Goal: Task Accomplishment & Management: Use online tool/utility

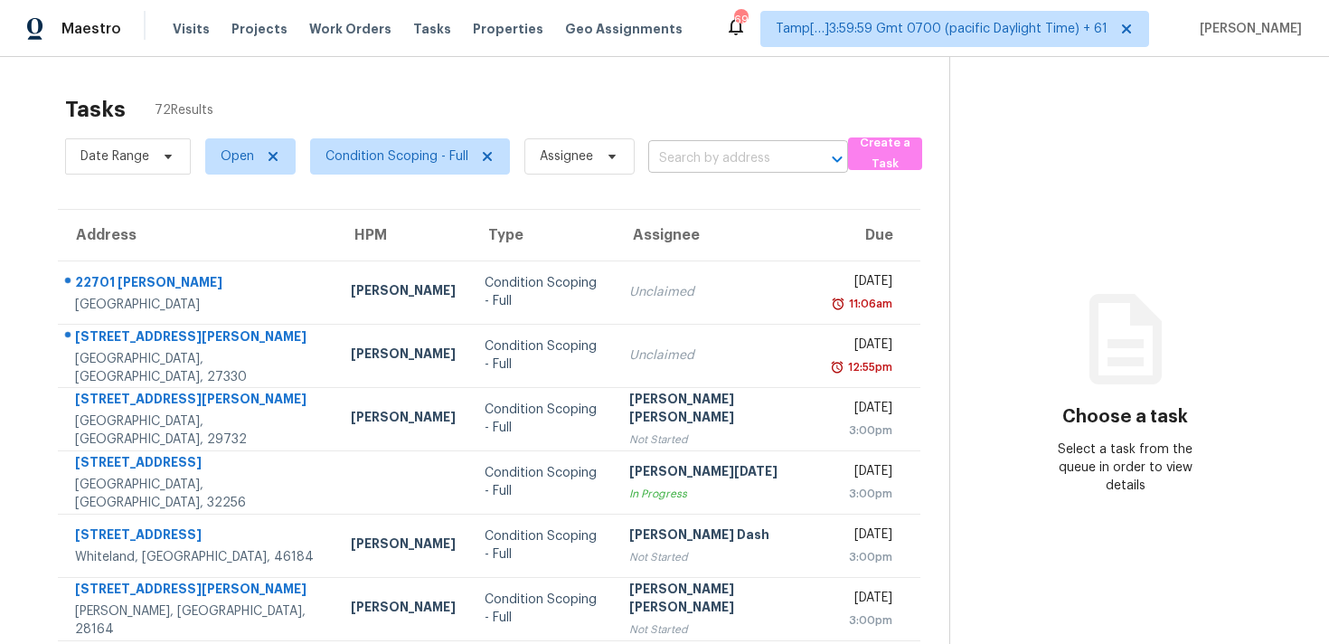
click at [717, 170] on input "text" at bounding box center [722, 159] width 149 height 28
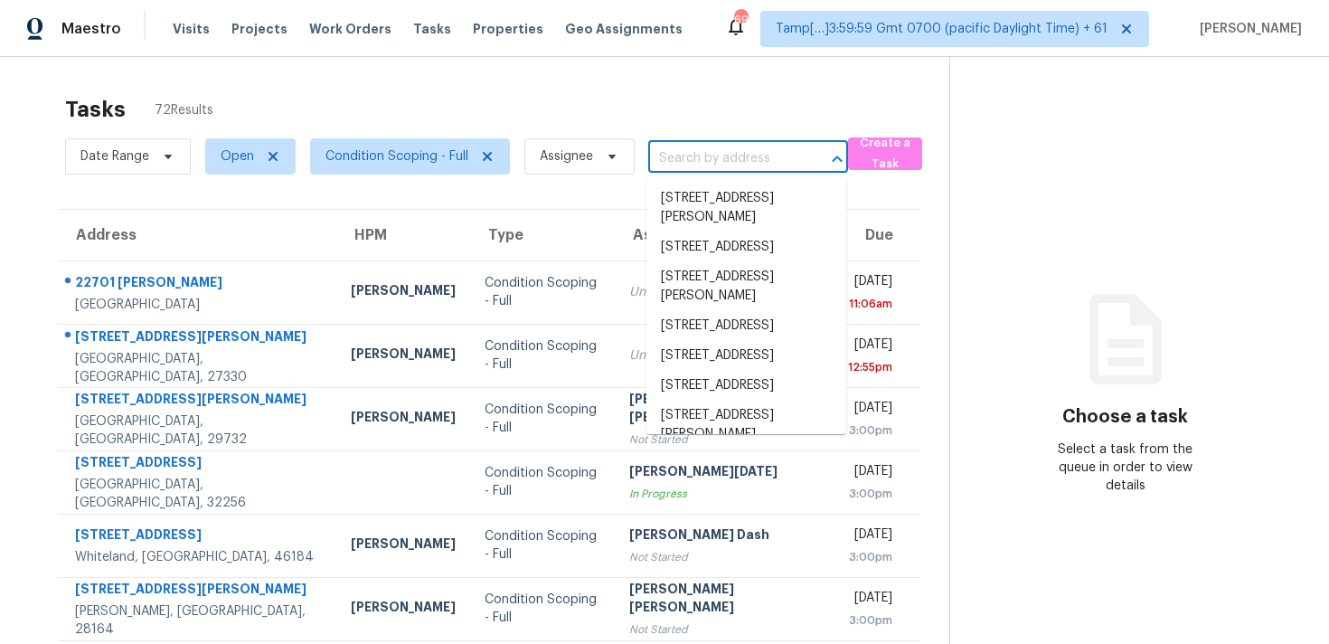
paste input "[STREET_ADDRESS][PERSON_NAME]"
type input "[STREET_ADDRESS][PERSON_NAME]"
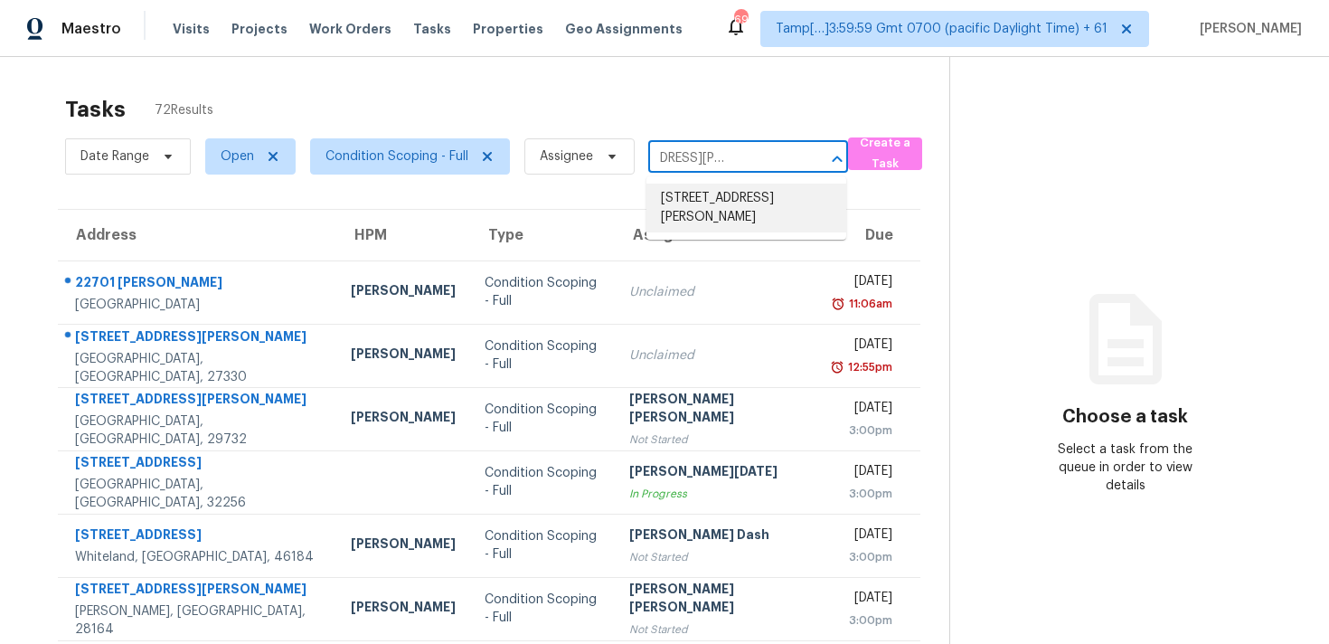
click at [741, 226] on li "[STREET_ADDRESS][PERSON_NAME]" at bounding box center [746, 208] width 200 height 49
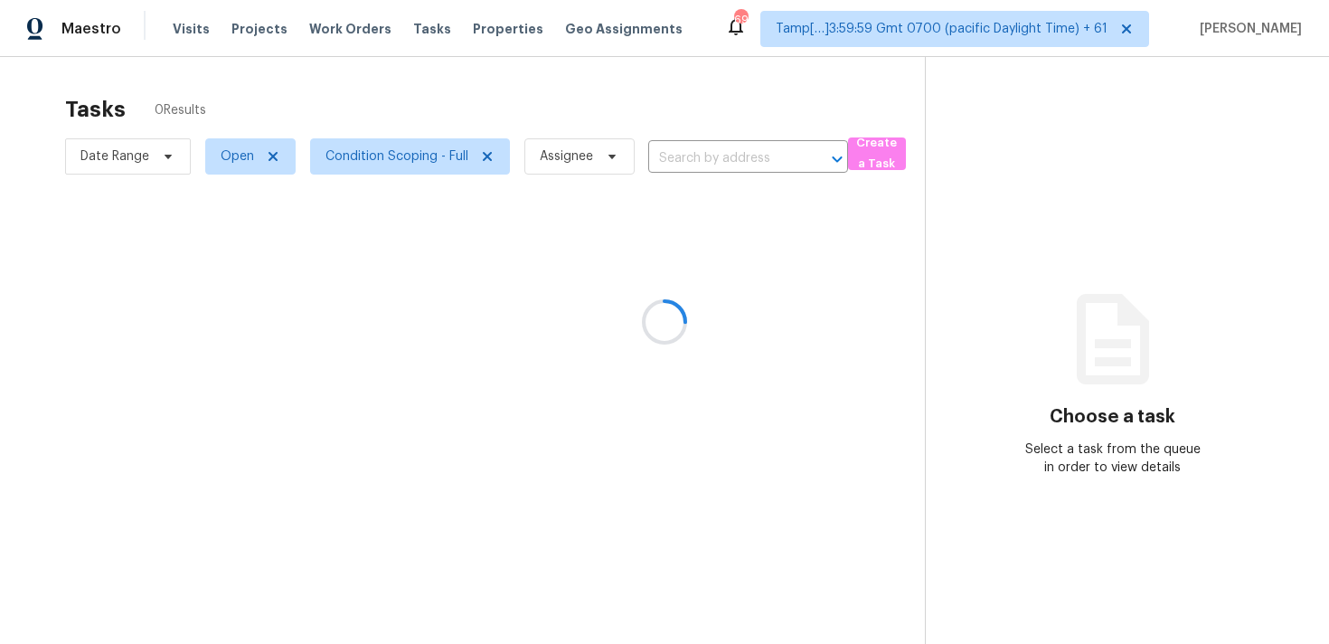
type input "[STREET_ADDRESS][PERSON_NAME]"
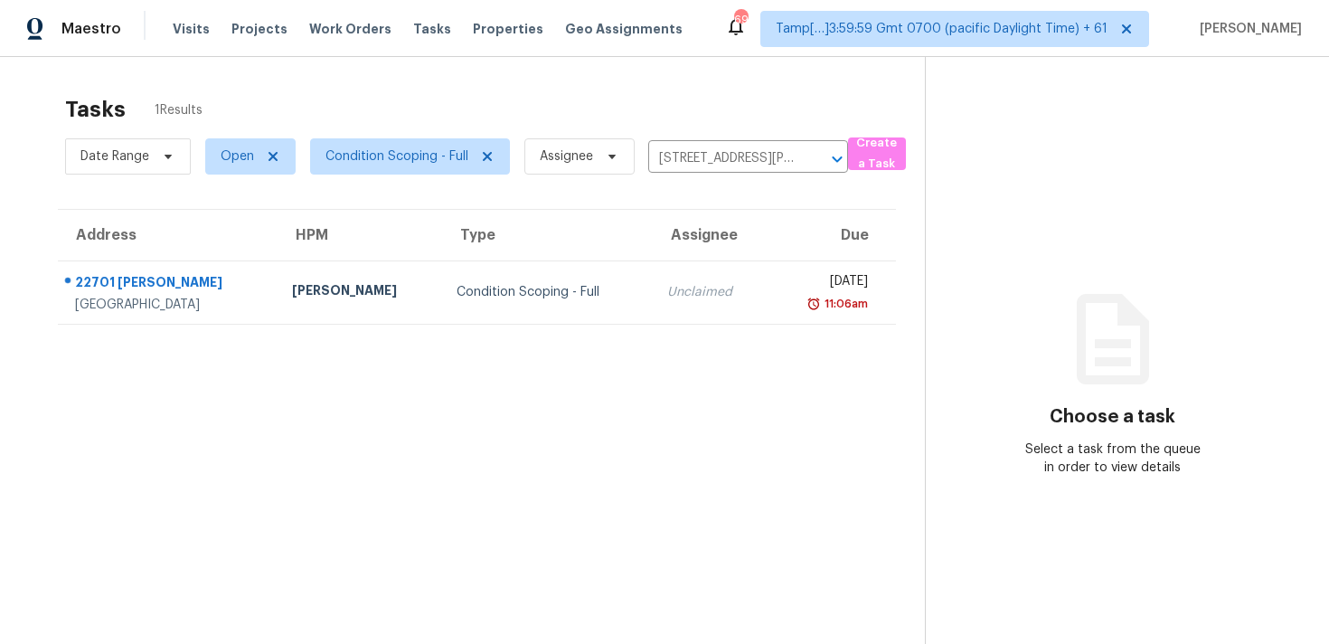
click at [783, 300] on div "11:06am" at bounding box center [825, 304] width 85 height 18
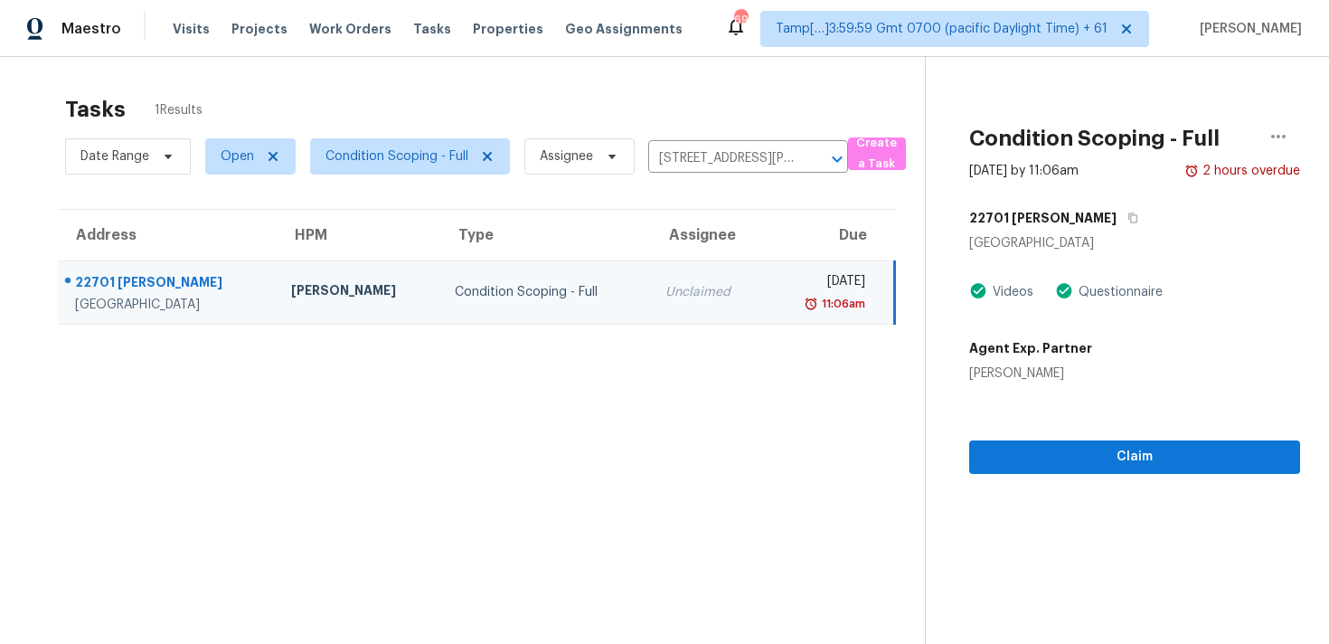
click at [1208, 481] on section "Condition Scoping - Full [DATE] by 11:06am 2 hours overdue 22701 Hannah [GEOGRA…" at bounding box center [1112, 379] width 375 height 644
click at [1205, 458] on span "Claim" at bounding box center [1135, 457] width 302 height 23
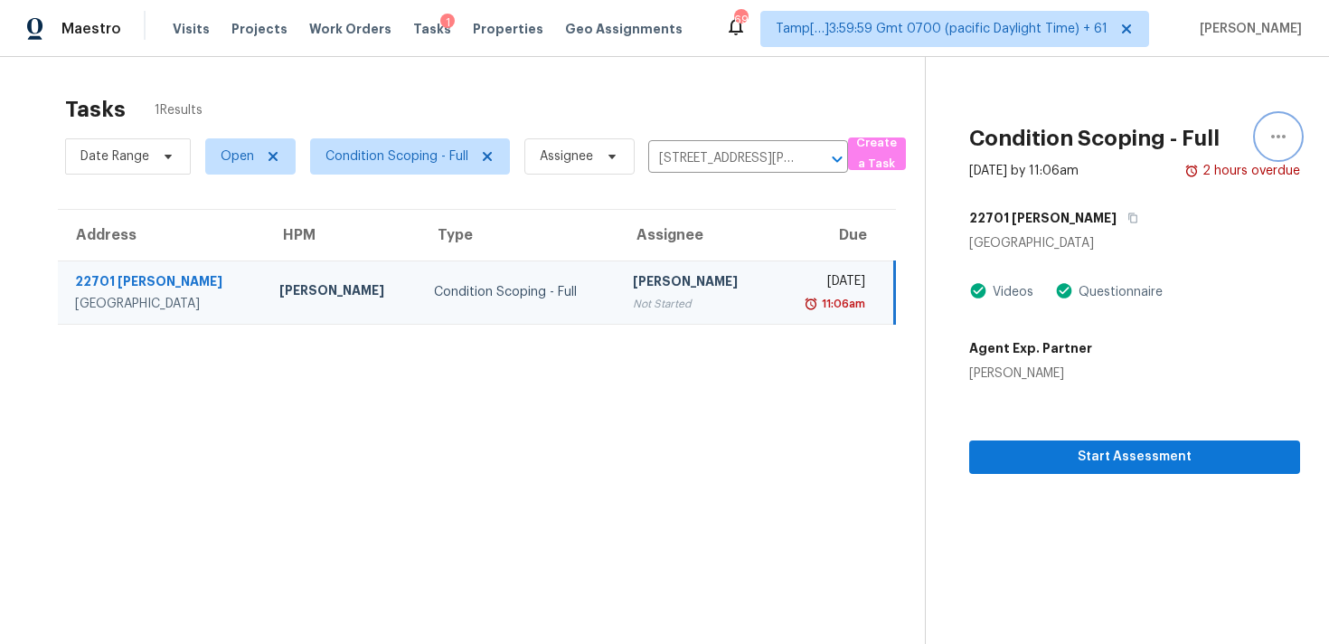
click at [1269, 146] on icon "button" at bounding box center [1279, 137] width 22 height 22
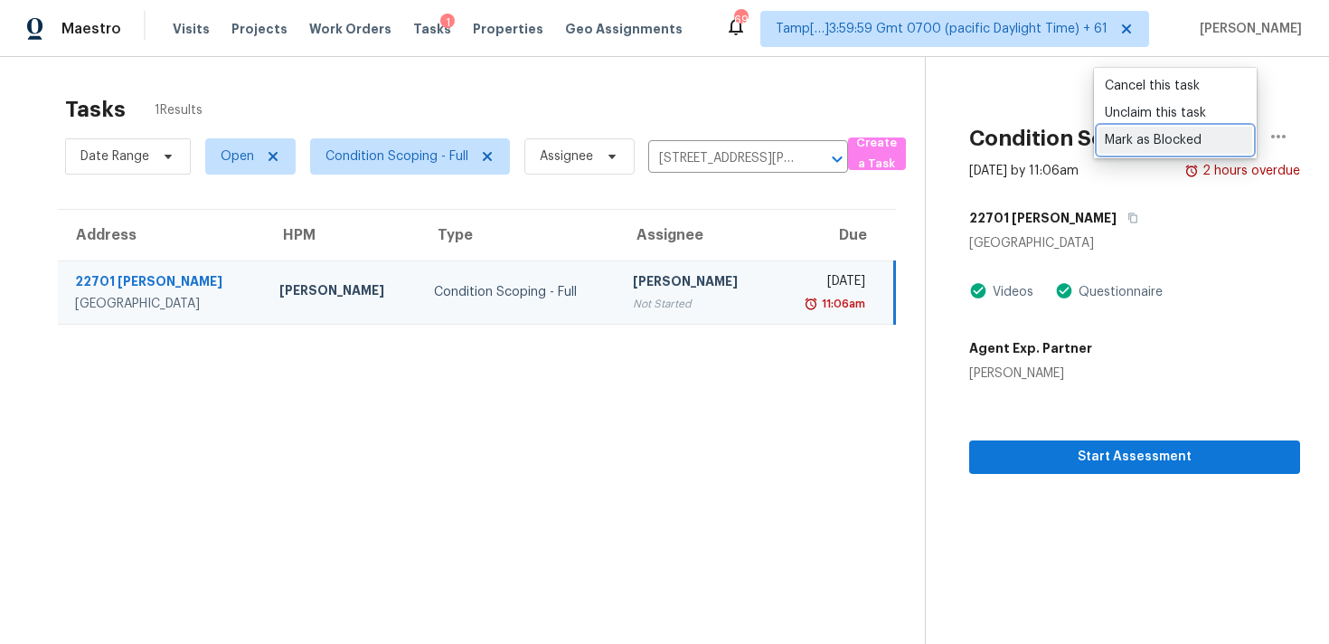
click at [1132, 151] on link "Mark as Blocked" at bounding box center [1176, 140] width 154 height 27
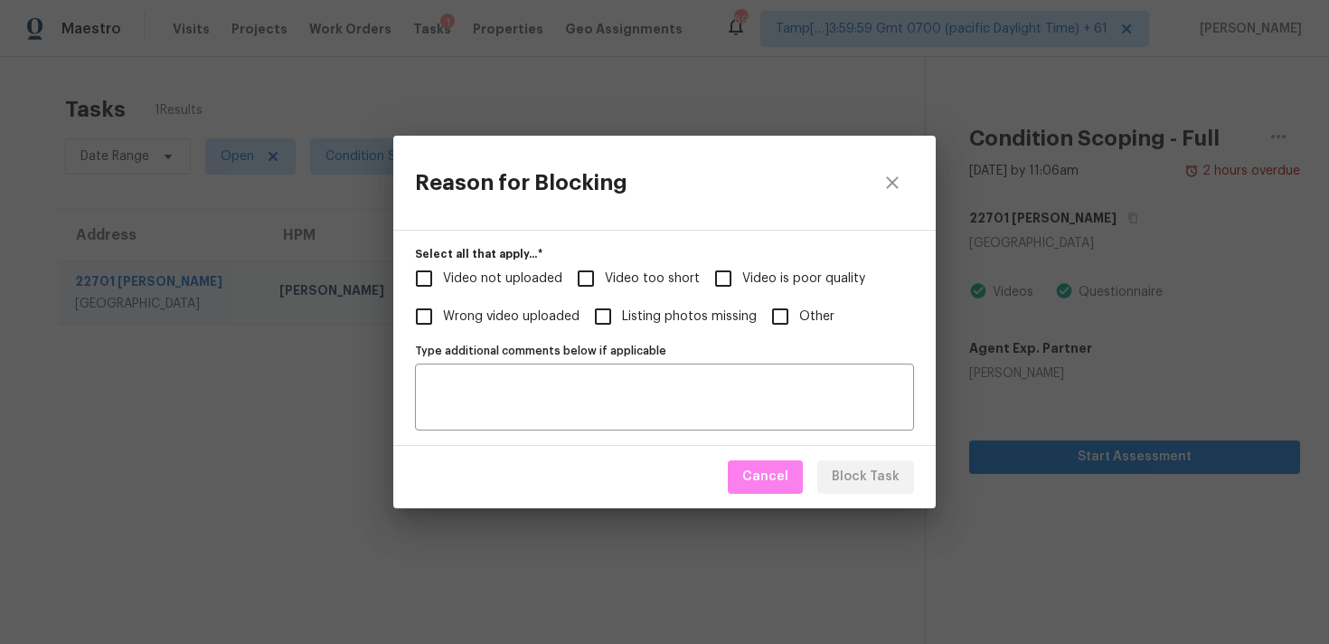
click at [647, 274] on span "Video too short" at bounding box center [652, 278] width 95 height 19
click at [605, 274] on input "Video too short" at bounding box center [586, 278] width 38 height 38
checkbox input "true"
click at [856, 479] on span "Block Task" at bounding box center [866, 477] width 68 height 23
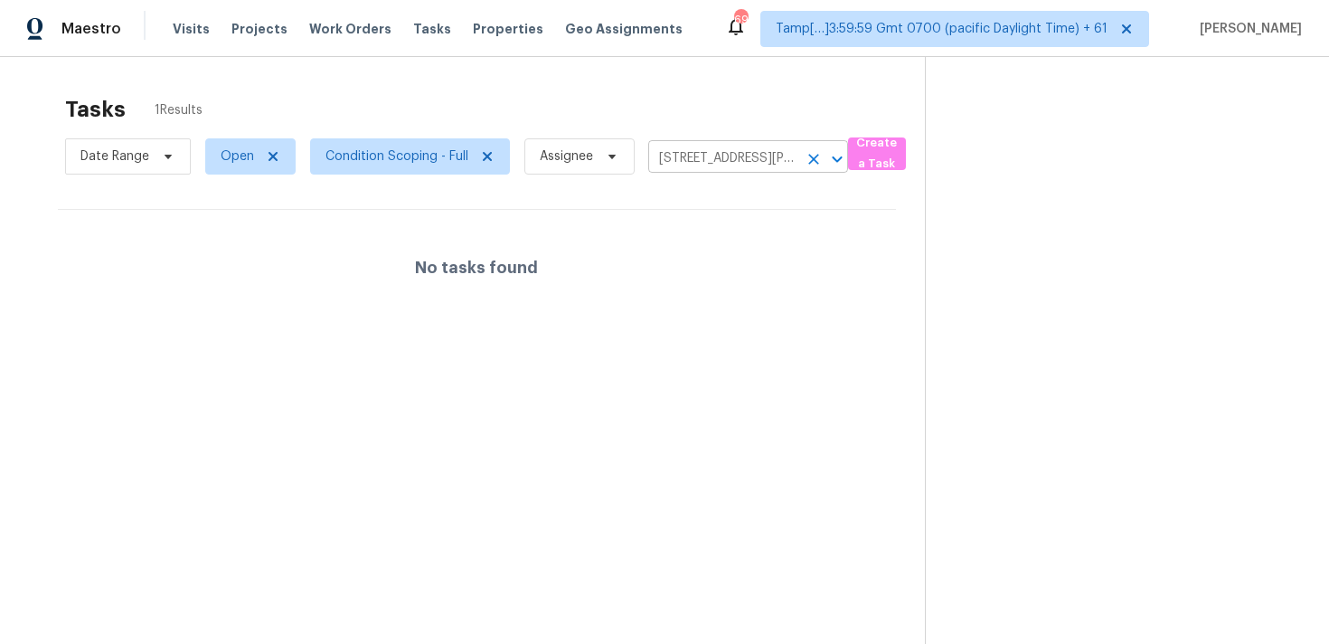
click at [813, 158] on icon "Clear" at bounding box center [813, 159] width 11 height 11
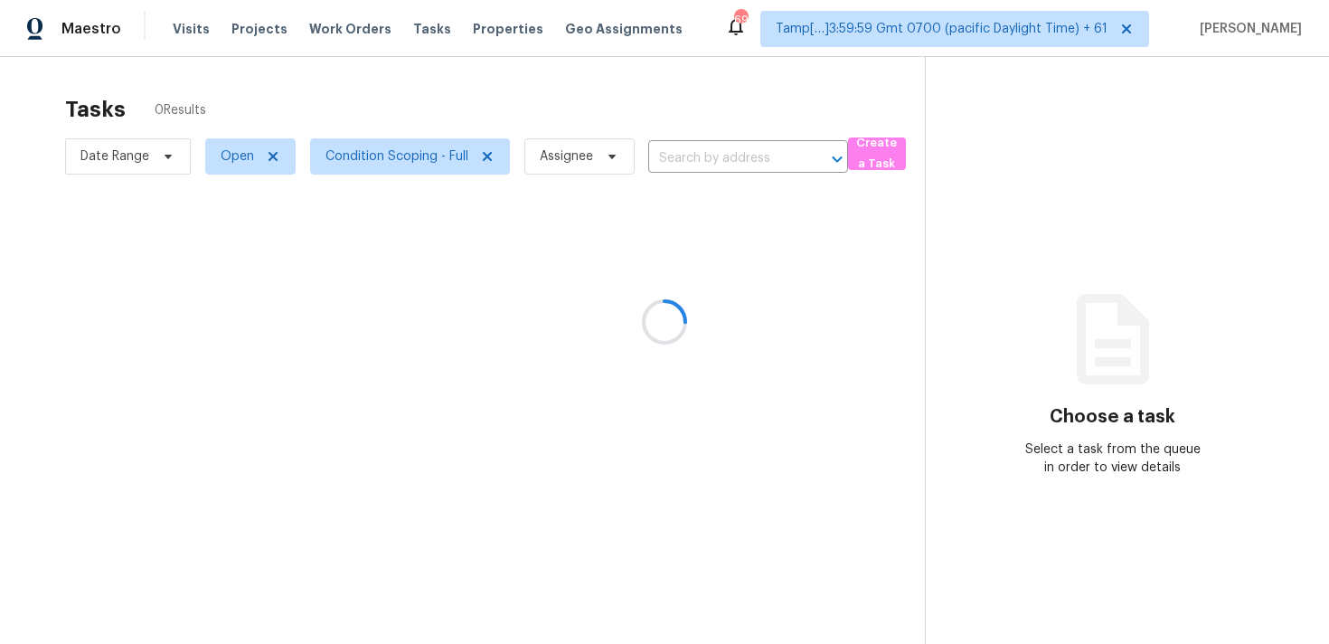
click at [629, 129] on div at bounding box center [664, 322] width 1329 height 644
click at [683, 125] on div at bounding box center [664, 322] width 1329 height 644
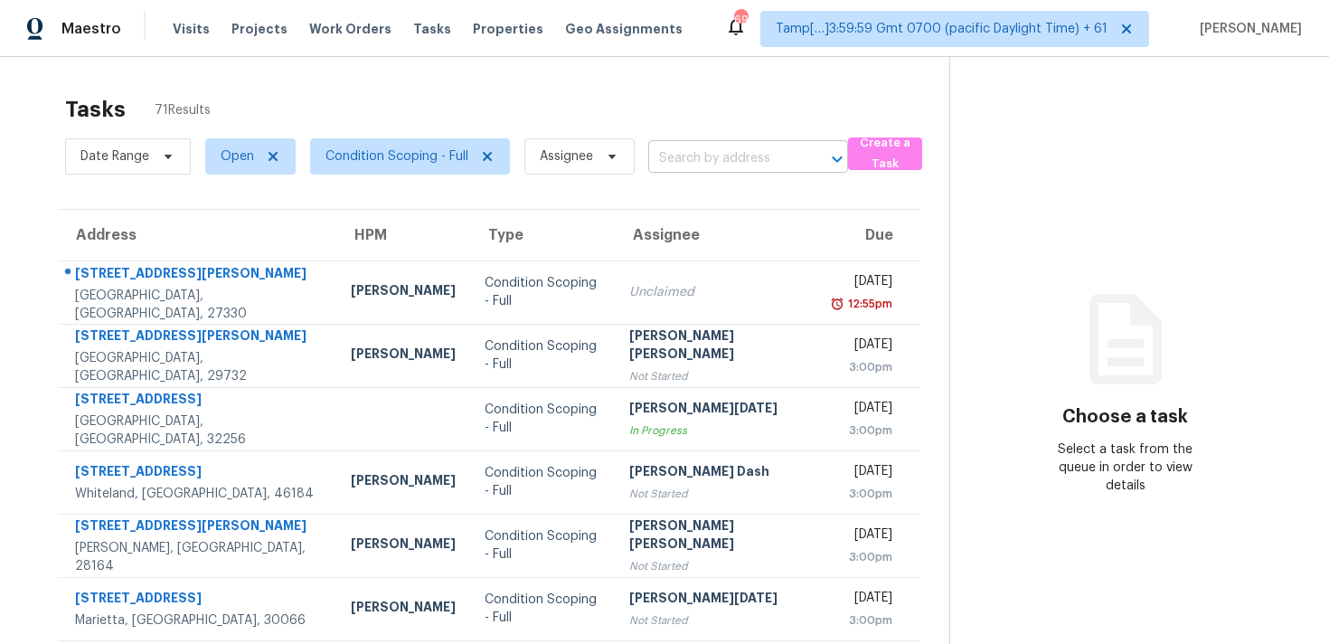
click at [698, 169] on input "text" at bounding box center [722, 159] width 149 height 28
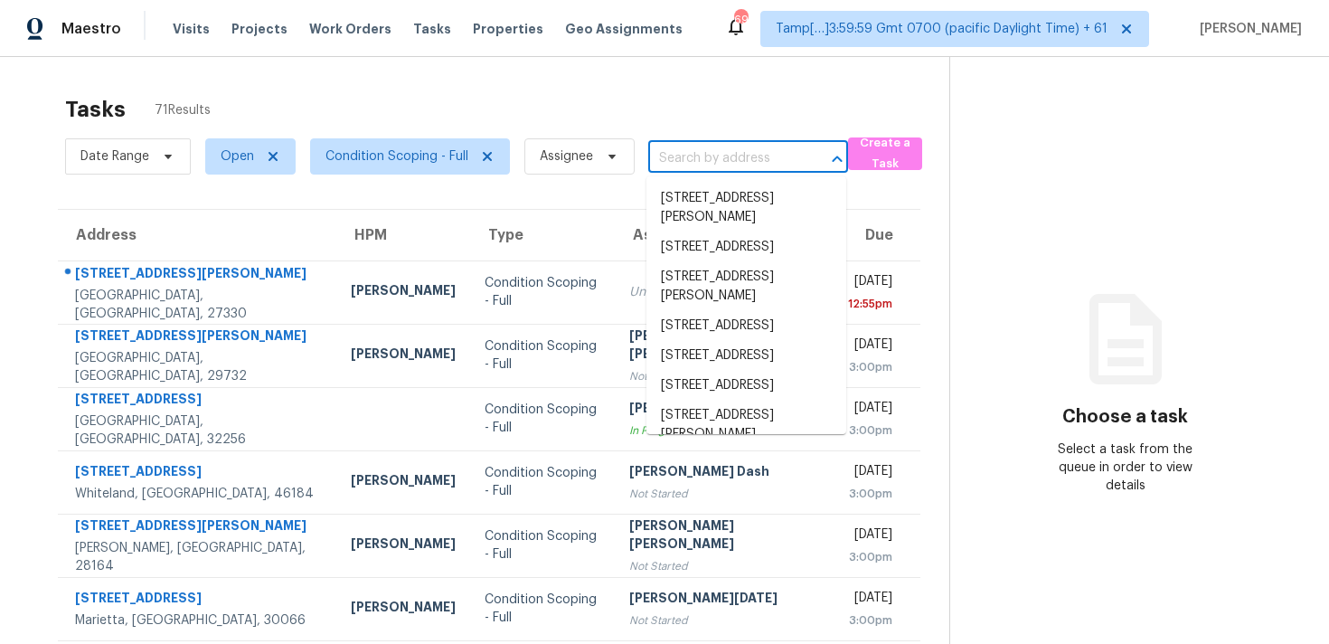
paste input "[STREET_ADDRESS][PERSON_NAME]"
type input "[STREET_ADDRESS][PERSON_NAME]"
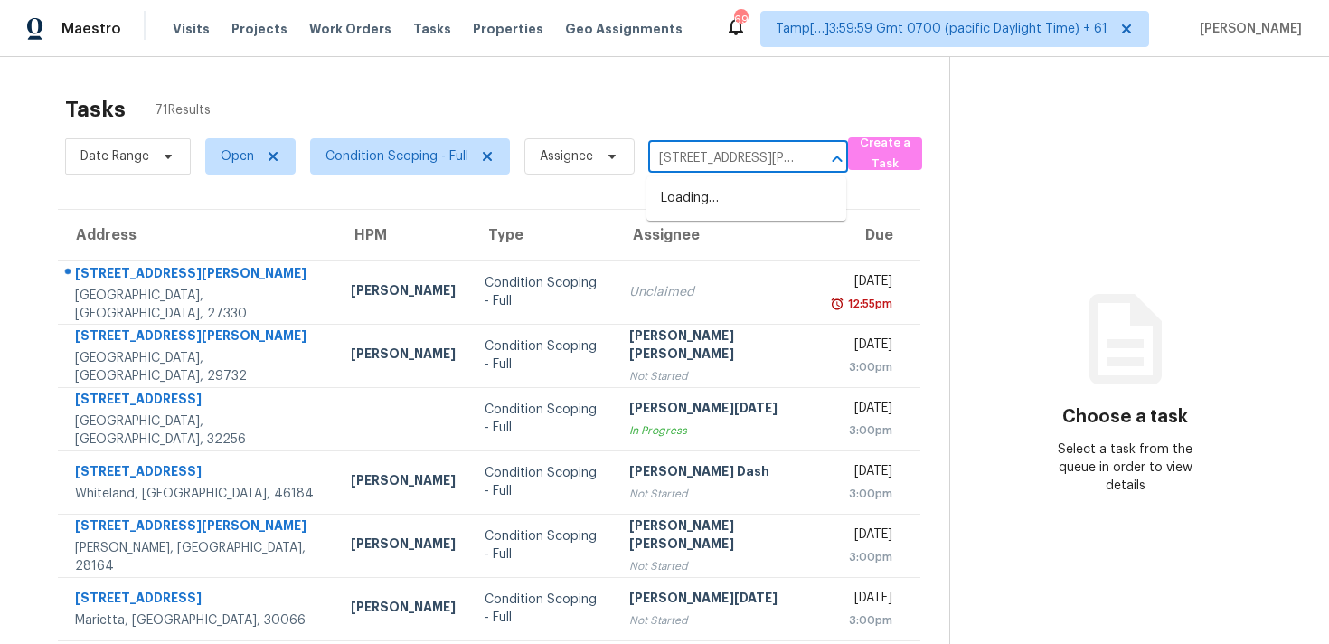
scroll to position [0, 58]
click at [738, 203] on li "[STREET_ADDRESS][PERSON_NAME]" at bounding box center [746, 208] width 200 height 49
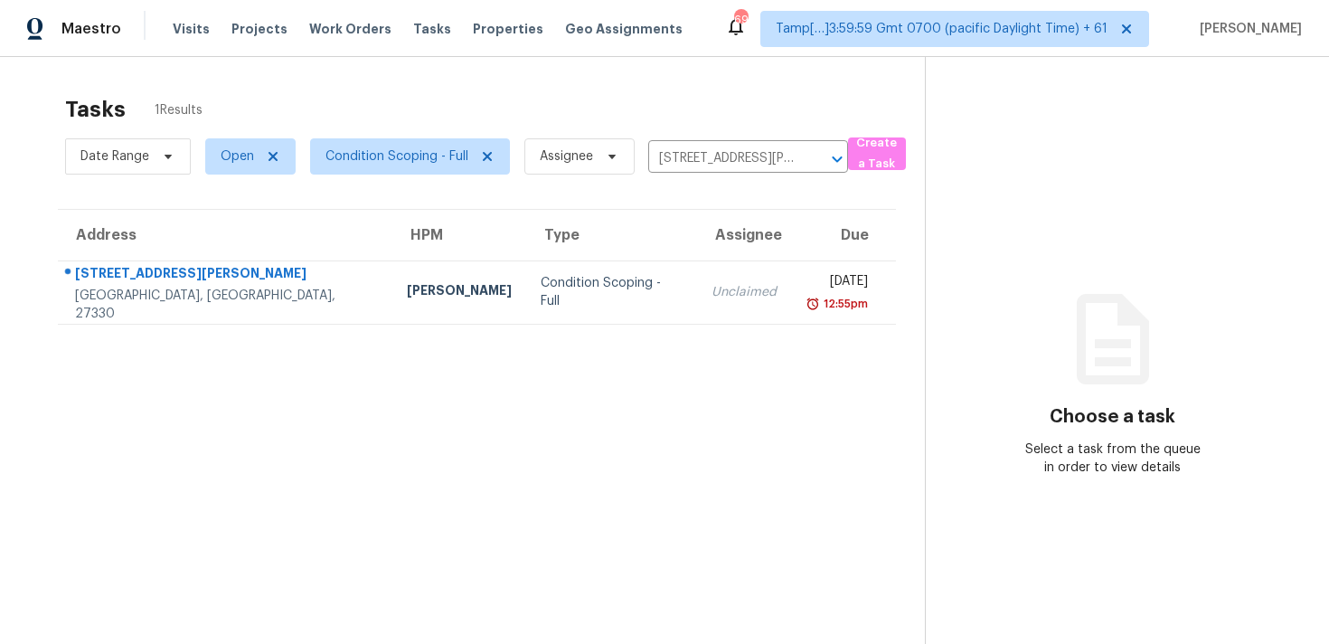
click at [697, 267] on td "Unclaimed" at bounding box center [744, 291] width 94 height 63
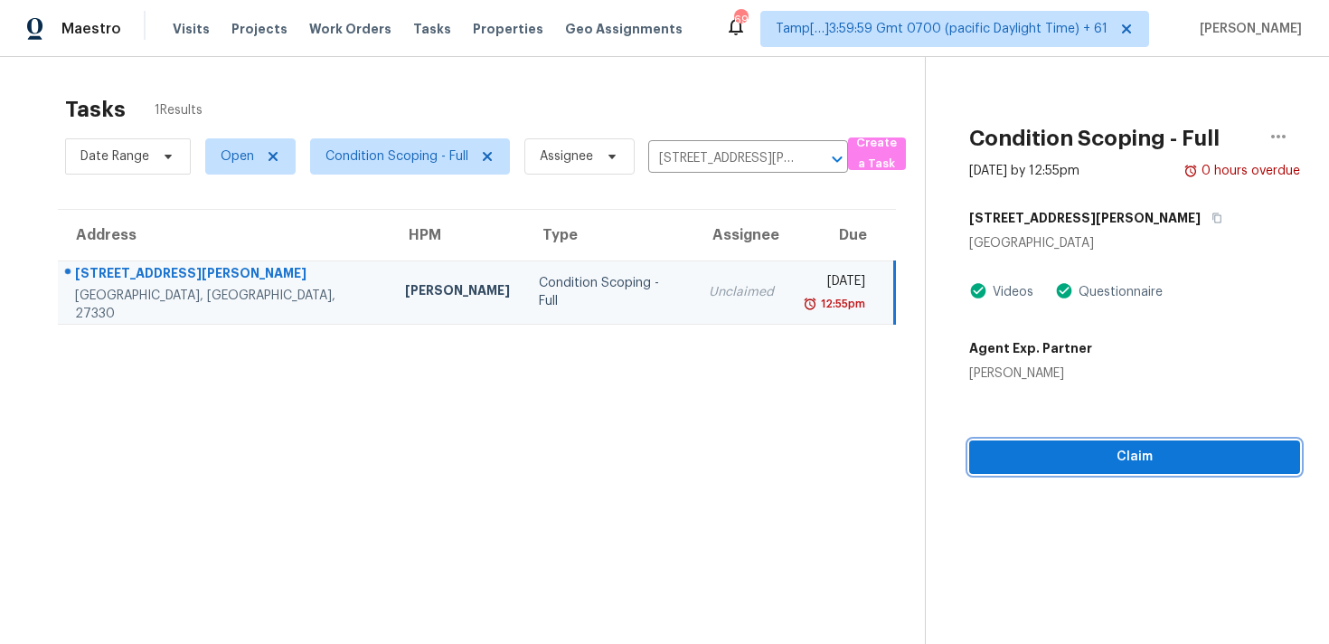
click at [1074, 448] on span "Claim" at bounding box center [1135, 457] width 302 height 23
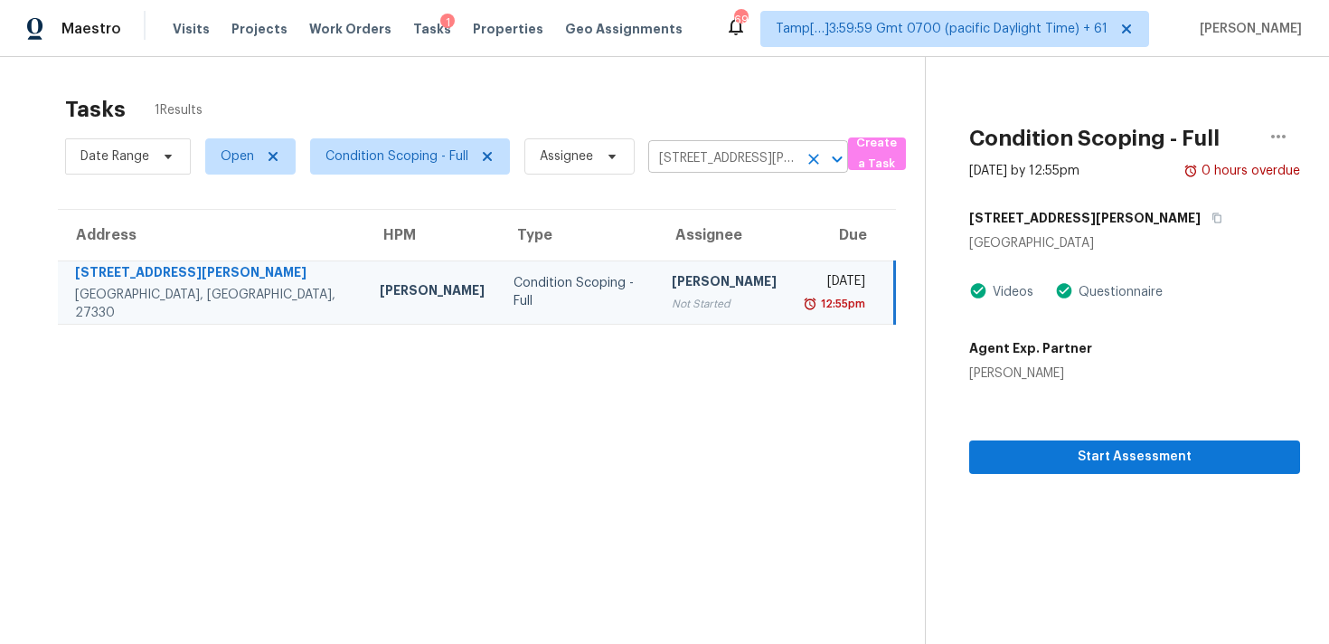
click at [809, 152] on icon "Clear" at bounding box center [814, 159] width 18 height 18
